Goal: Navigation & Orientation: Find specific page/section

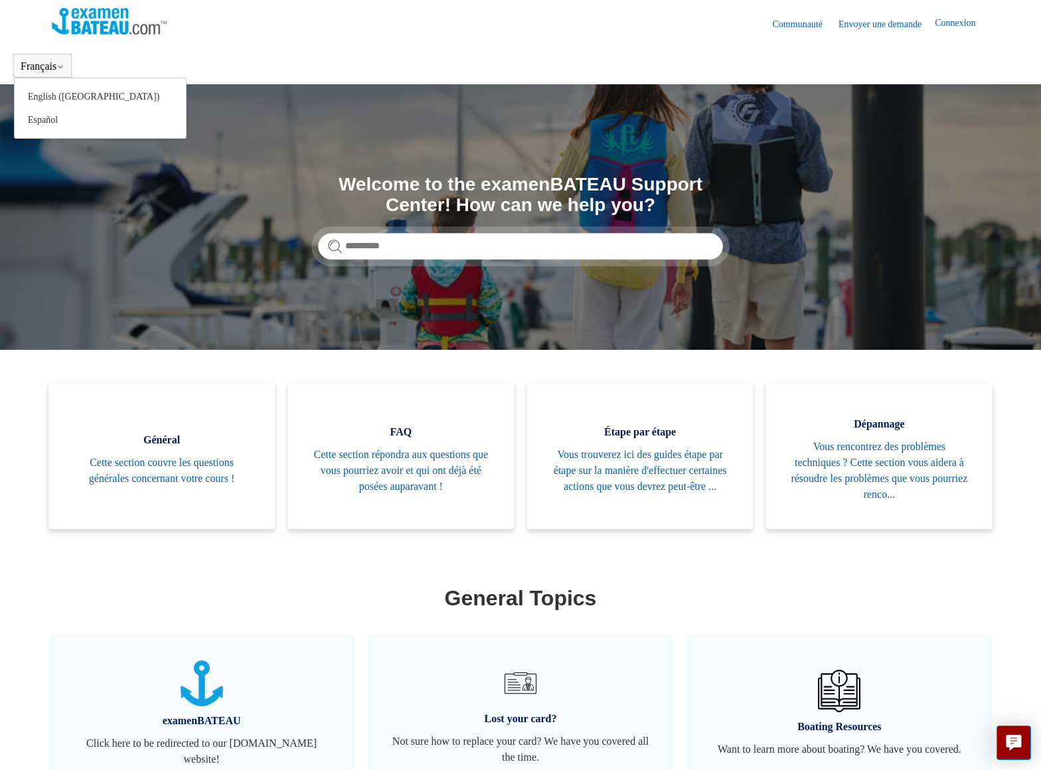
click at [64, 62] on button "Français" at bounding box center [43, 66] width 44 height 12
click at [56, 100] on link "English ([GEOGRAPHIC_DATA])" at bounding box center [100, 96] width 171 height 23
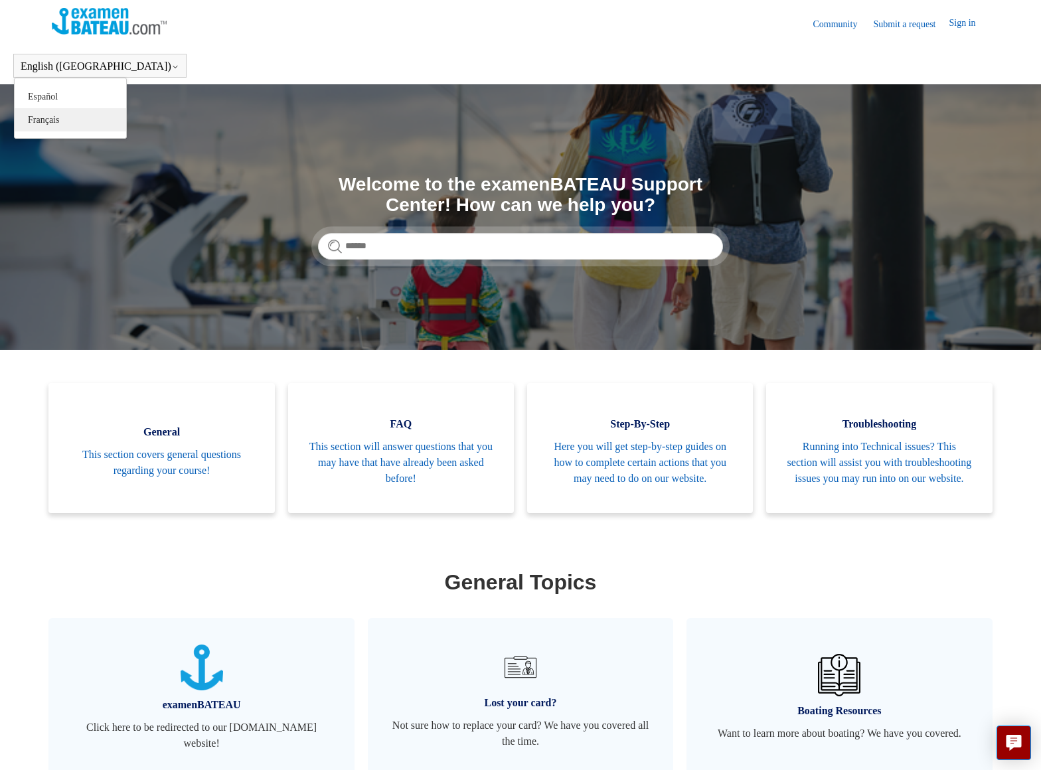
click at [55, 114] on link "Français" at bounding box center [70, 119] width 111 height 23
